Goal: Information Seeking & Learning: Check status

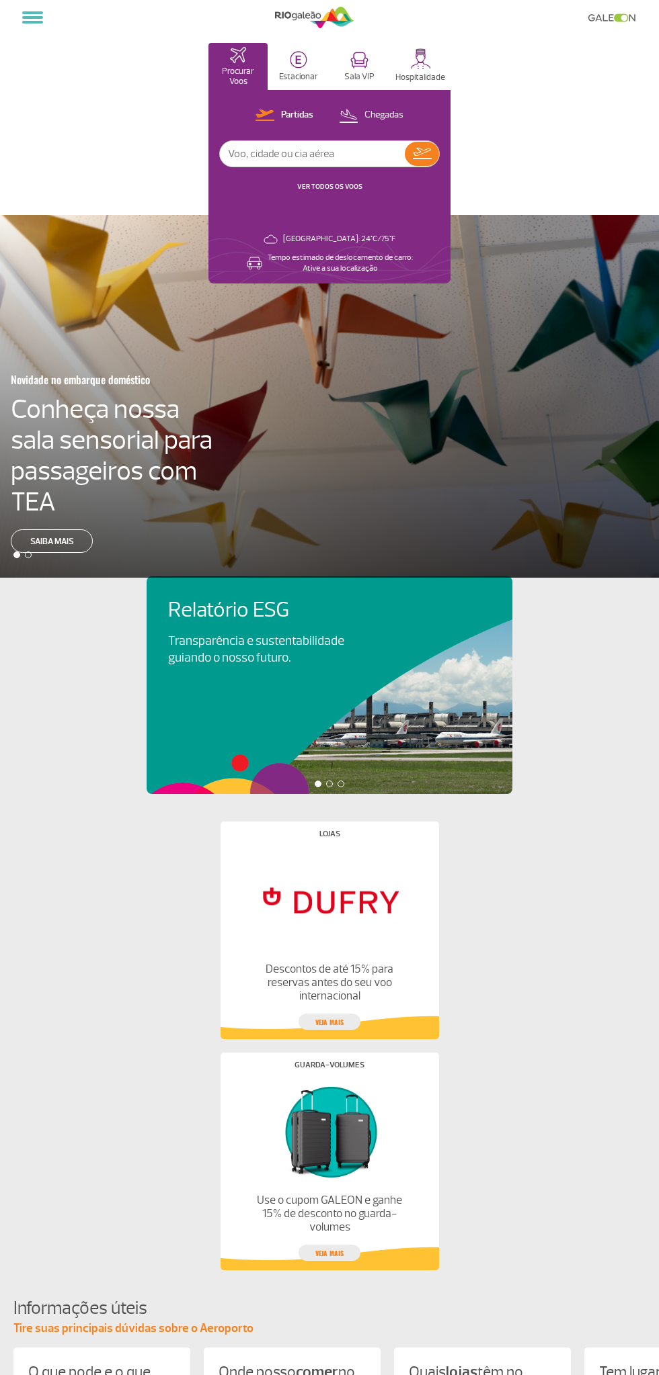
click at [312, 188] on link "VER TODOS OS VOOS" at bounding box center [329, 186] width 65 height 9
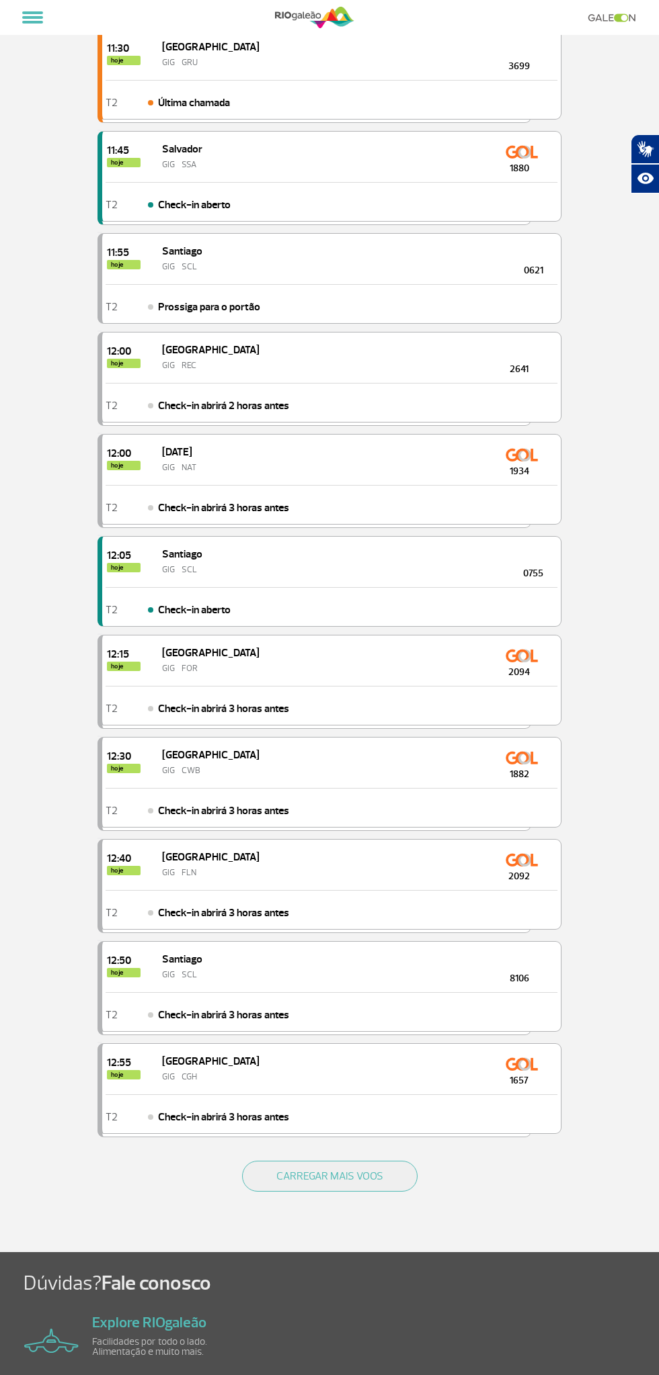
scroll to position [1072, 0]
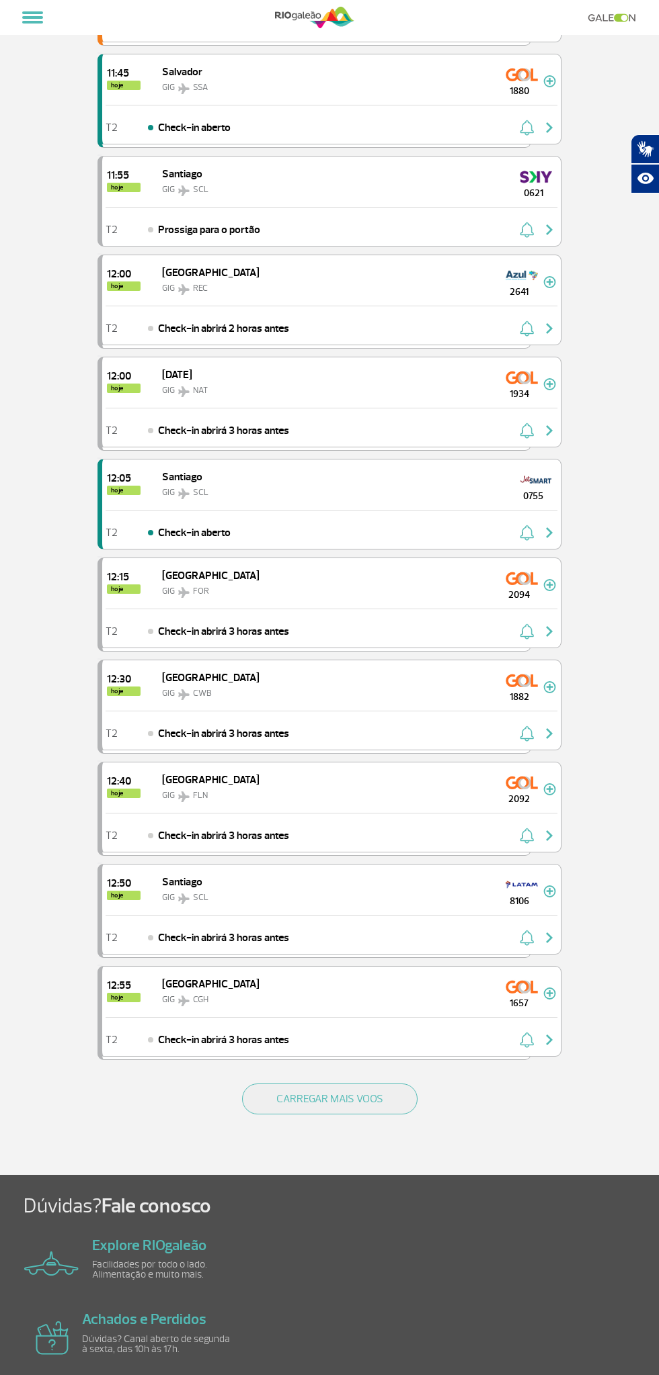
click at [386, 1084] on button "CARREGAR MAIS VOOS" at bounding box center [329, 1099] width 175 height 31
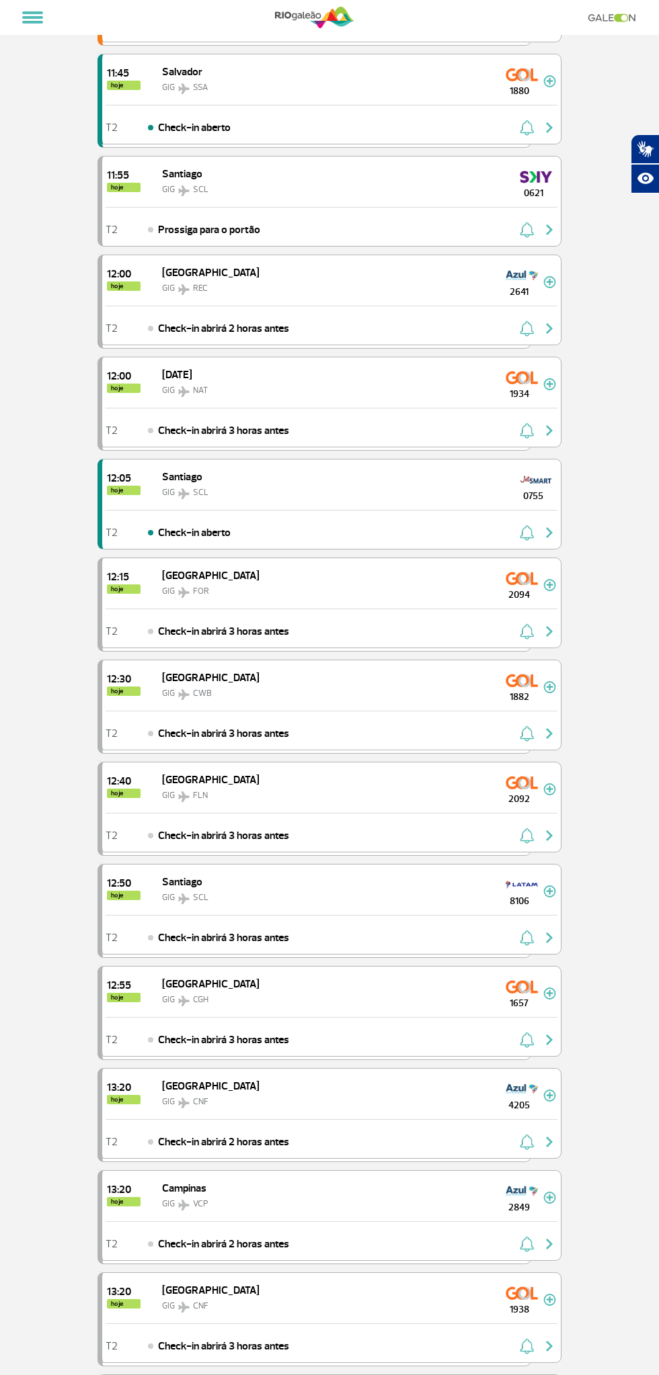
scroll to position [2278, 0]
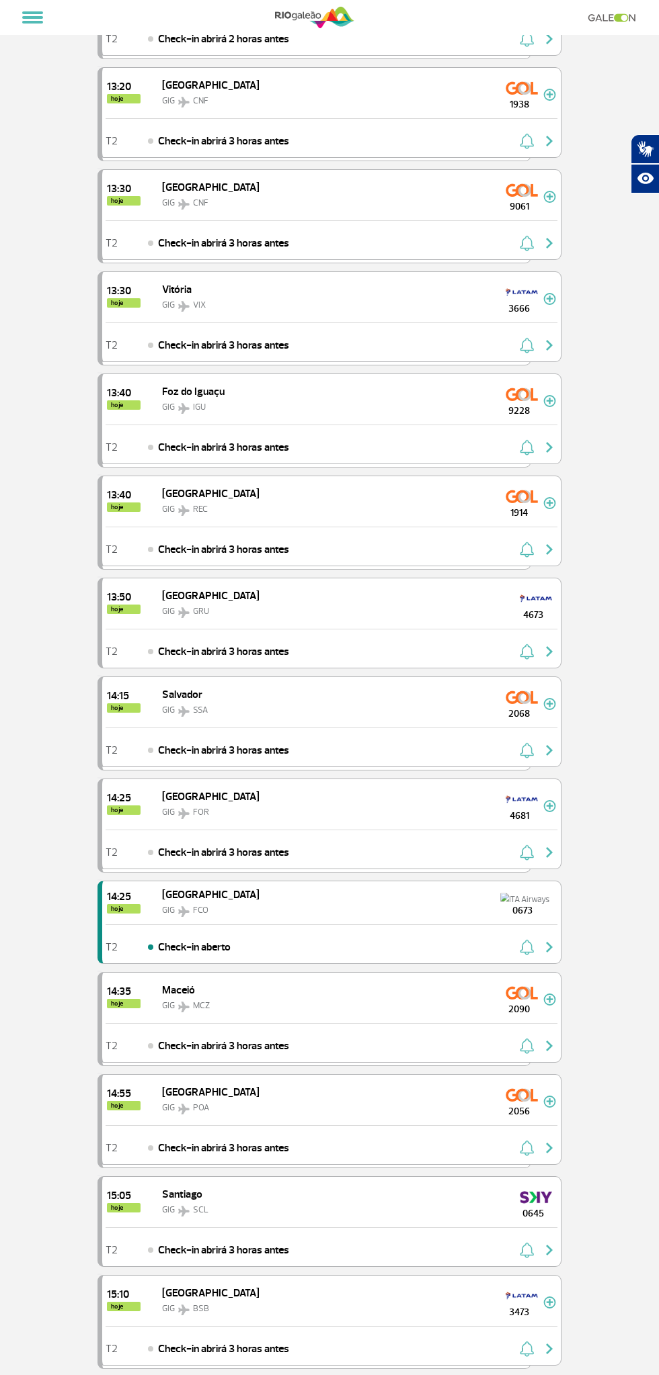
click at [501, 482] on div "1914" at bounding box center [519, 501] width 48 height 38
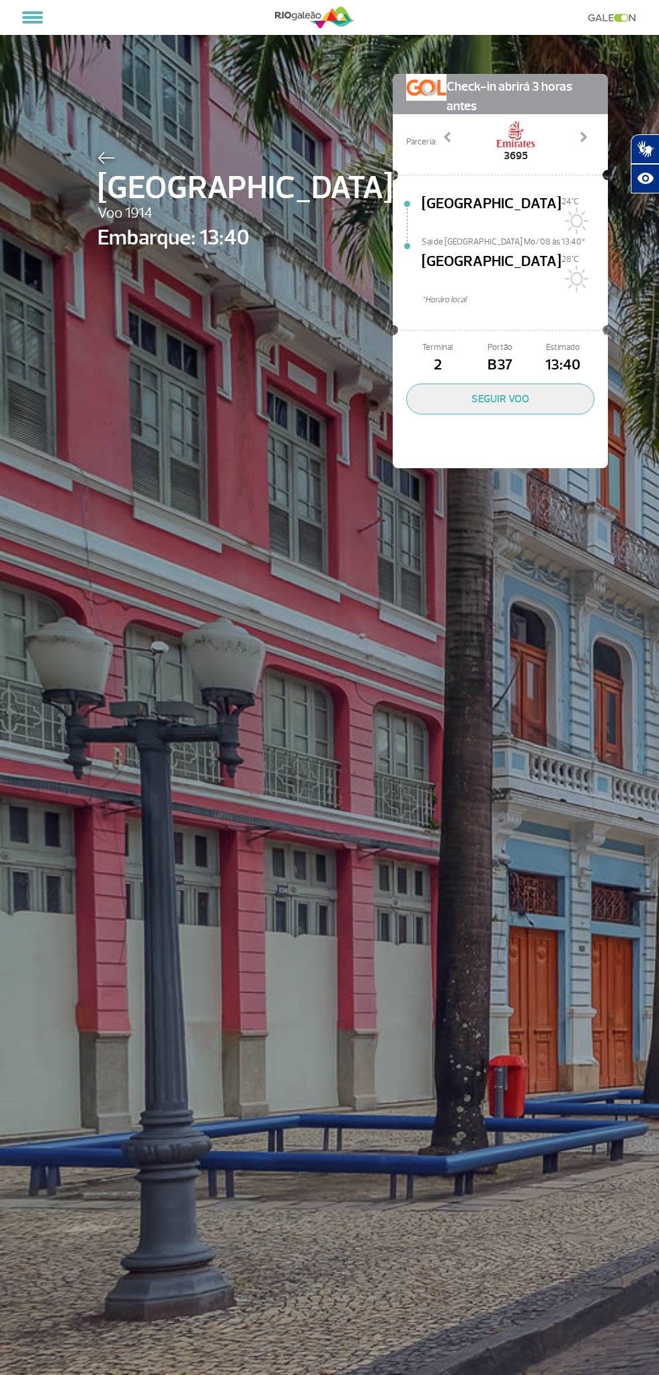
click at [105, 157] on img at bounding box center [105, 158] width 17 height 12
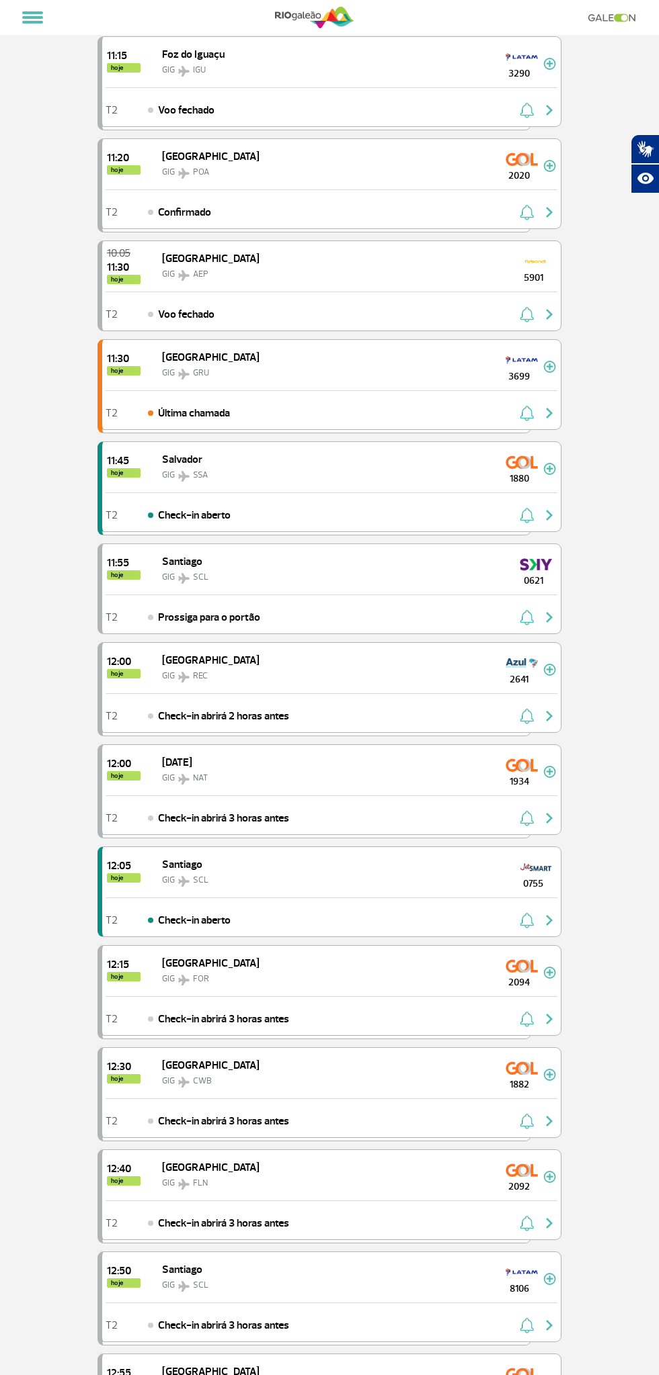
scroll to position [1216, 0]
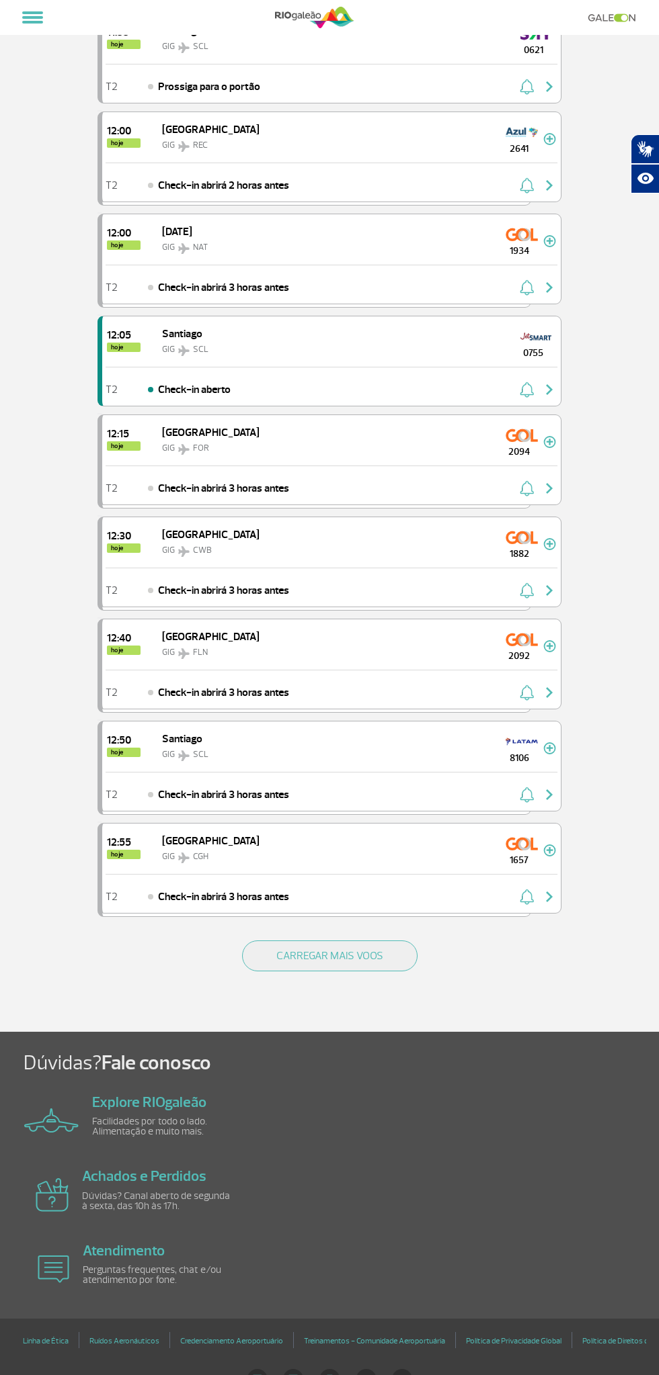
click at [401, 953] on div "CARREGAR MAIS VOOS" at bounding box center [329, 978] width 464 height 108
click at [414, 941] on button "CARREGAR MAIS VOOS" at bounding box center [329, 956] width 175 height 31
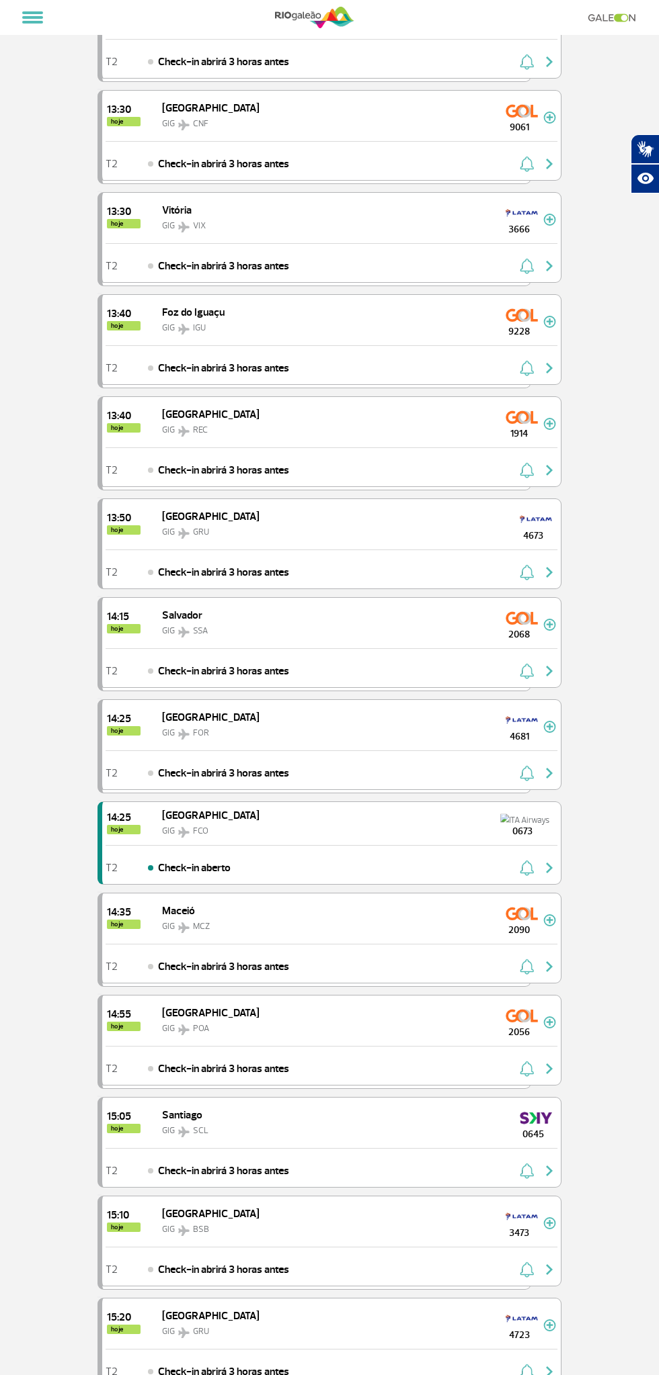
scroll to position [2339, 0]
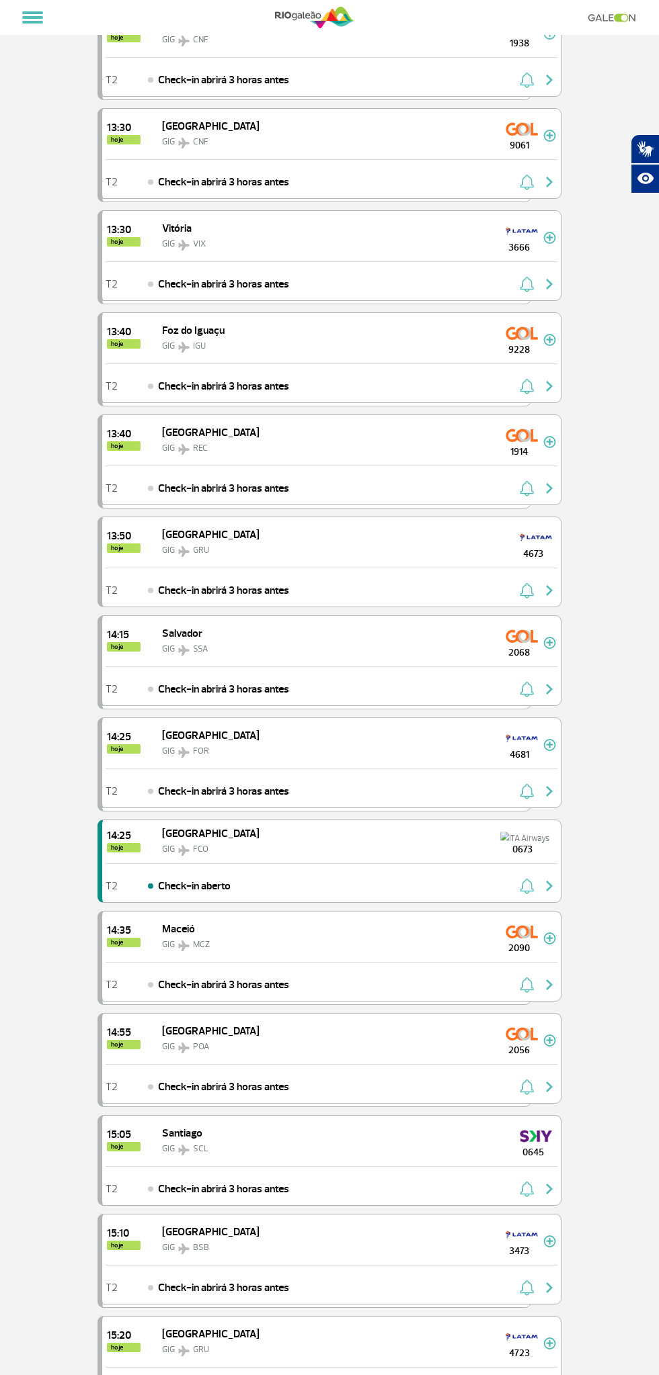
click at [503, 343] on span "9228" at bounding box center [519, 350] width 48 height 14
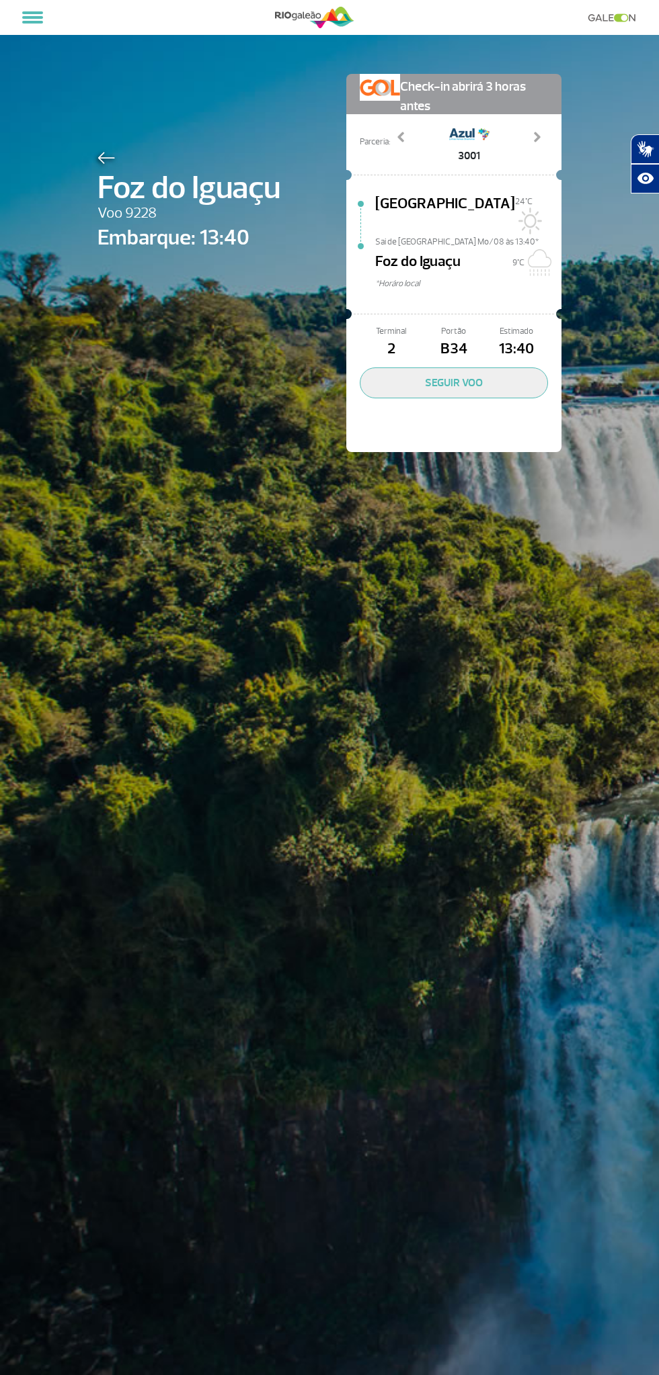
click at [101, 157] on img at bounding box center [105, 158] width 17 height 12
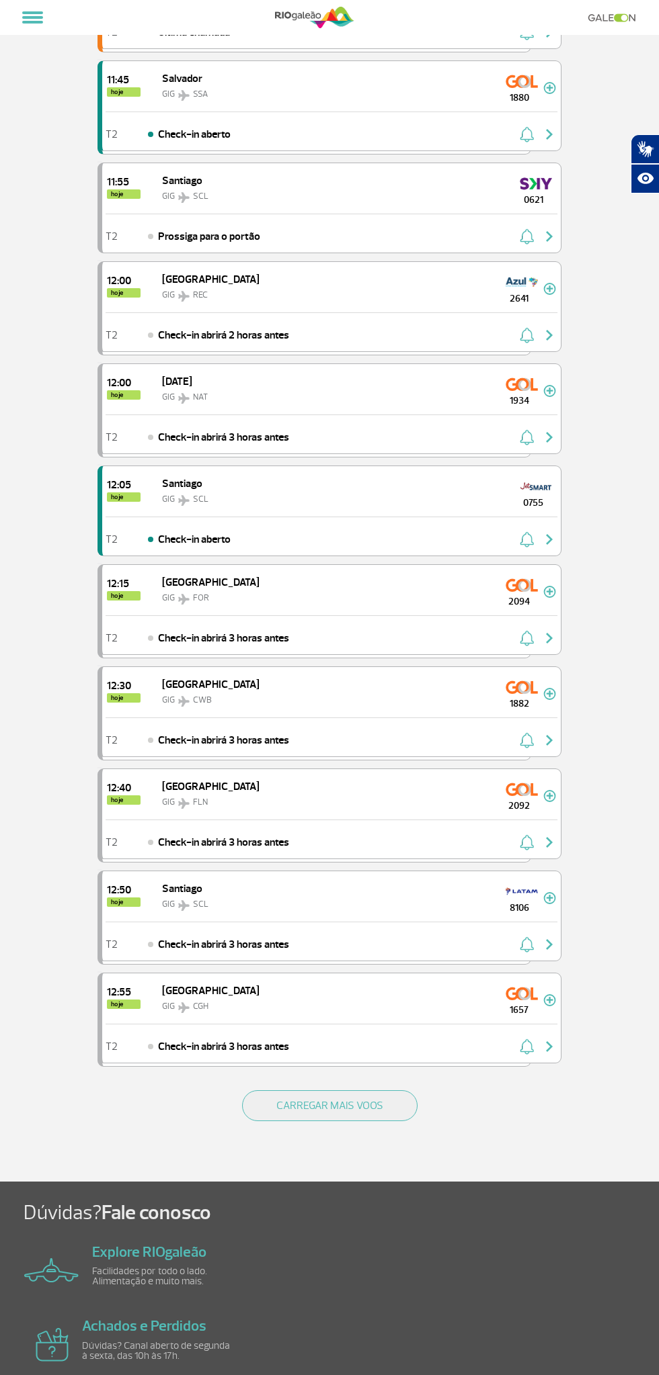
scroll to position [1072, 0]
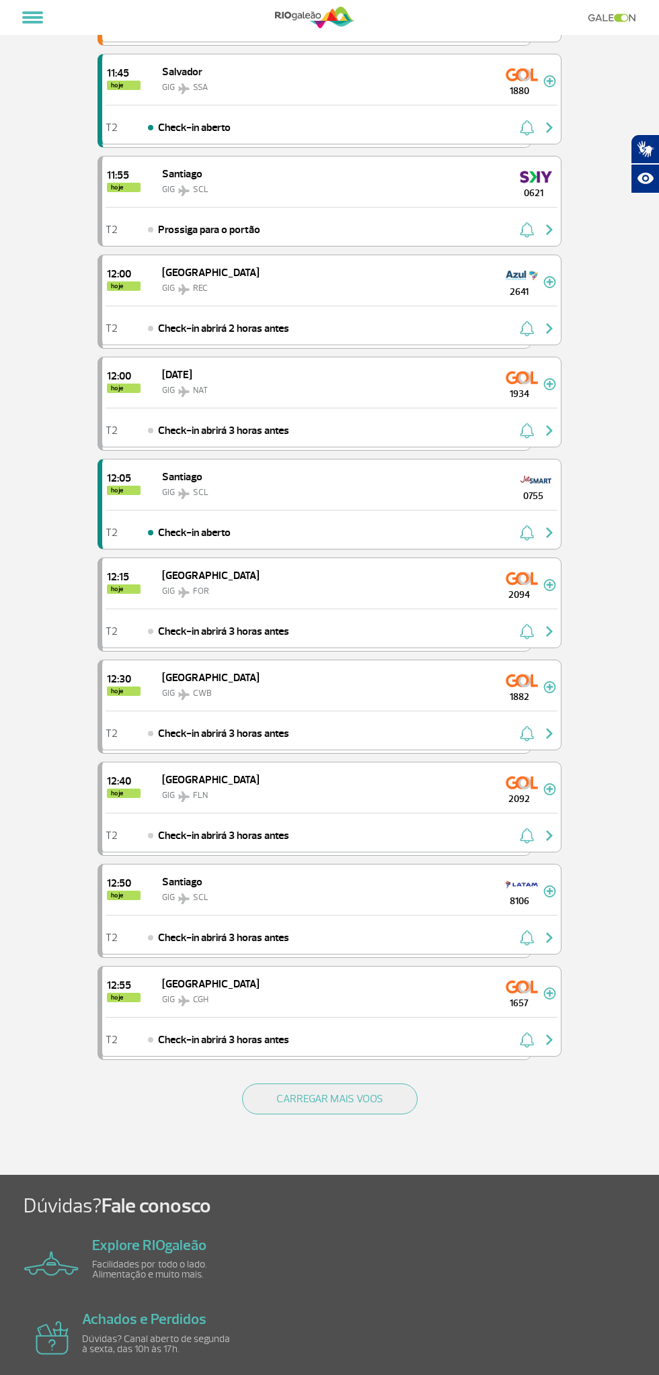
click at [372, 1084] on button "CARREGAR MAIS VOOS" at bounding box center [329, 1099] width 175 height 31
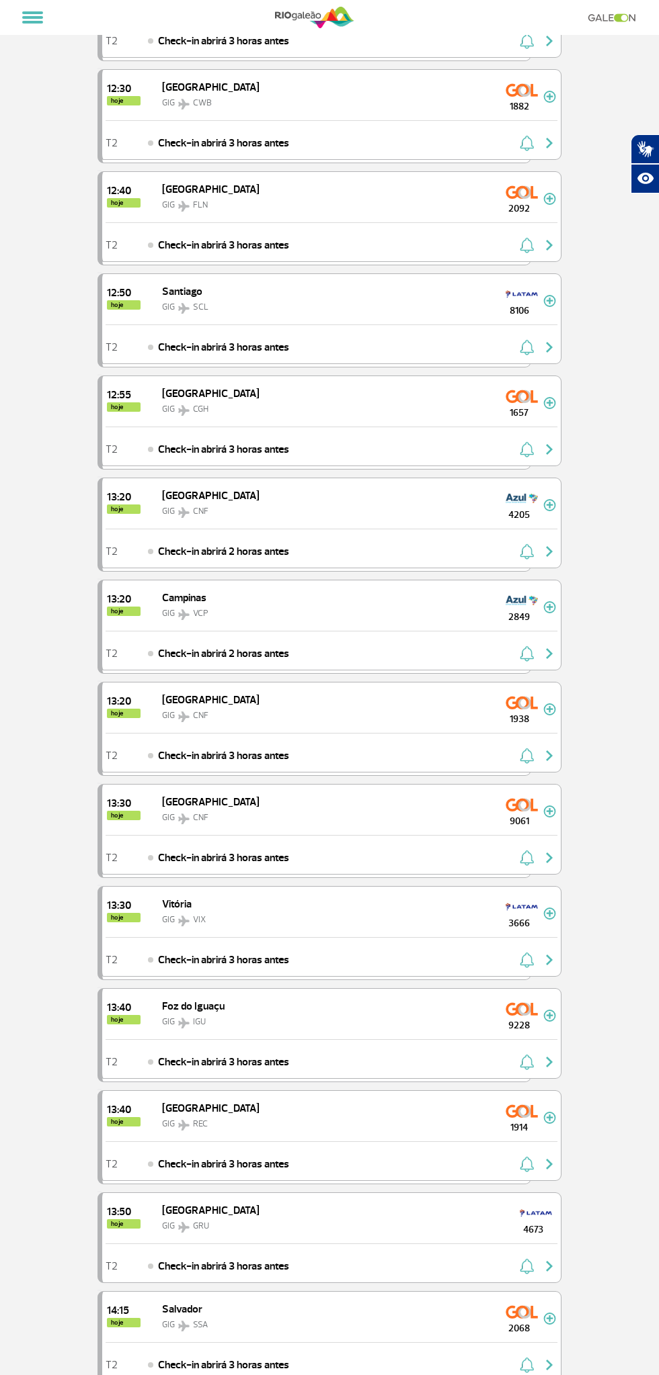
scroll to position [1664, 0]
click at [527, 813] on span "9061" at bounding box center [519, 820] width 48 height 14
